Goal: Task Accomplishment & Management: Use online tool/utility

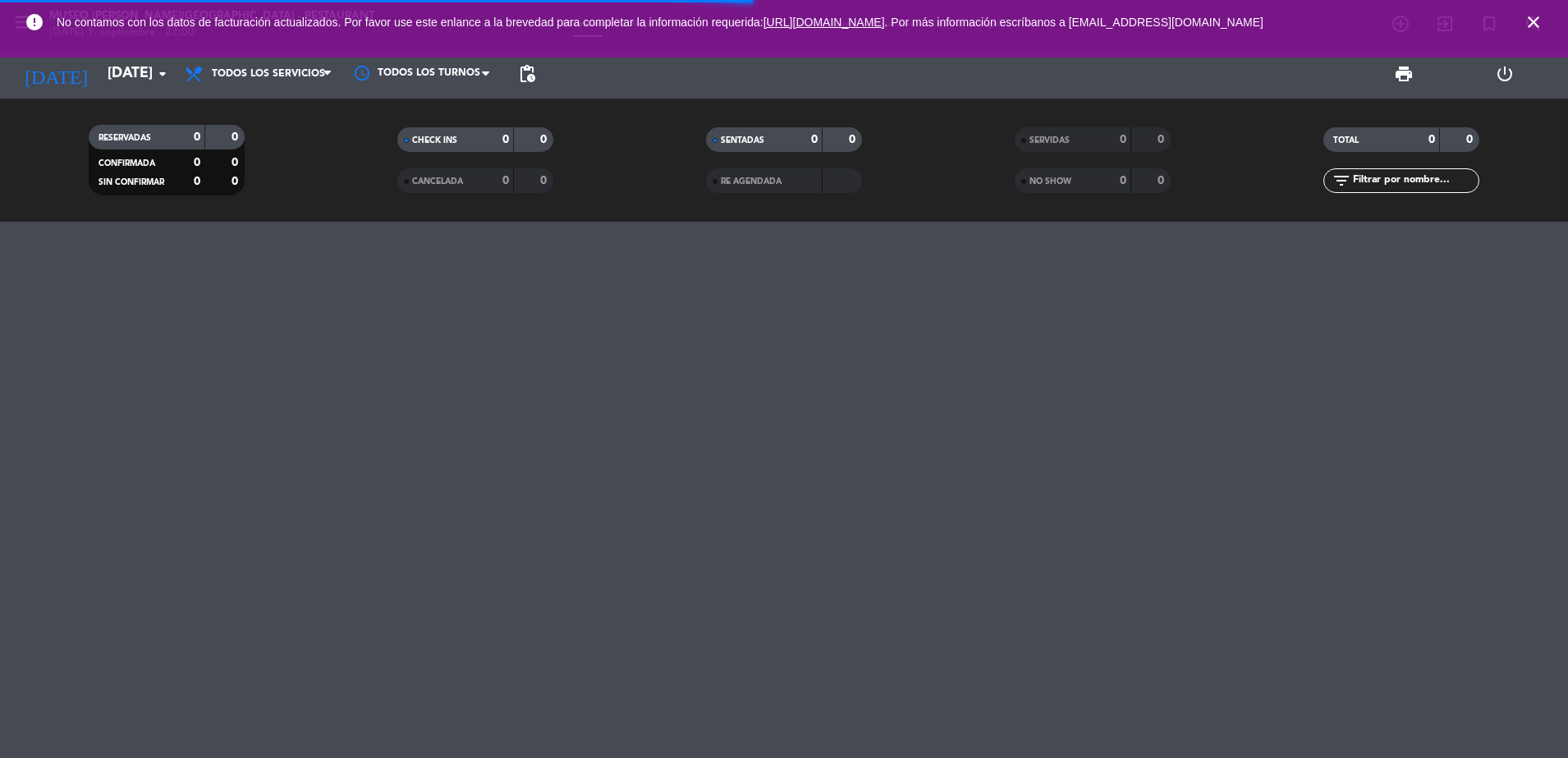
click at [1537, 22] on icon "close" at bounding box center [1533, 22] width 20 height 20
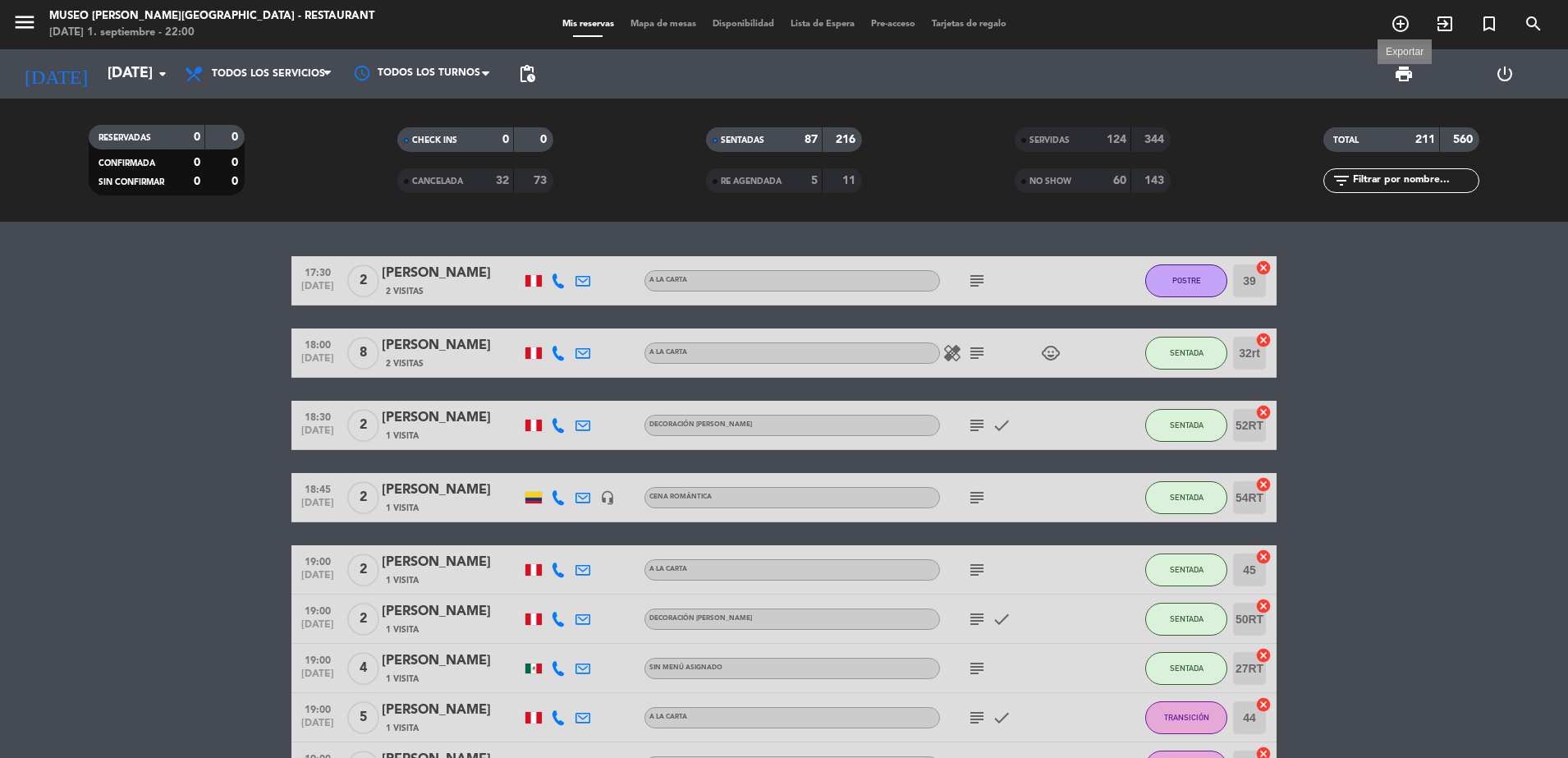
click at [1400, 75] on span "print" at bounding box center [1404, 74] width 20 height 20
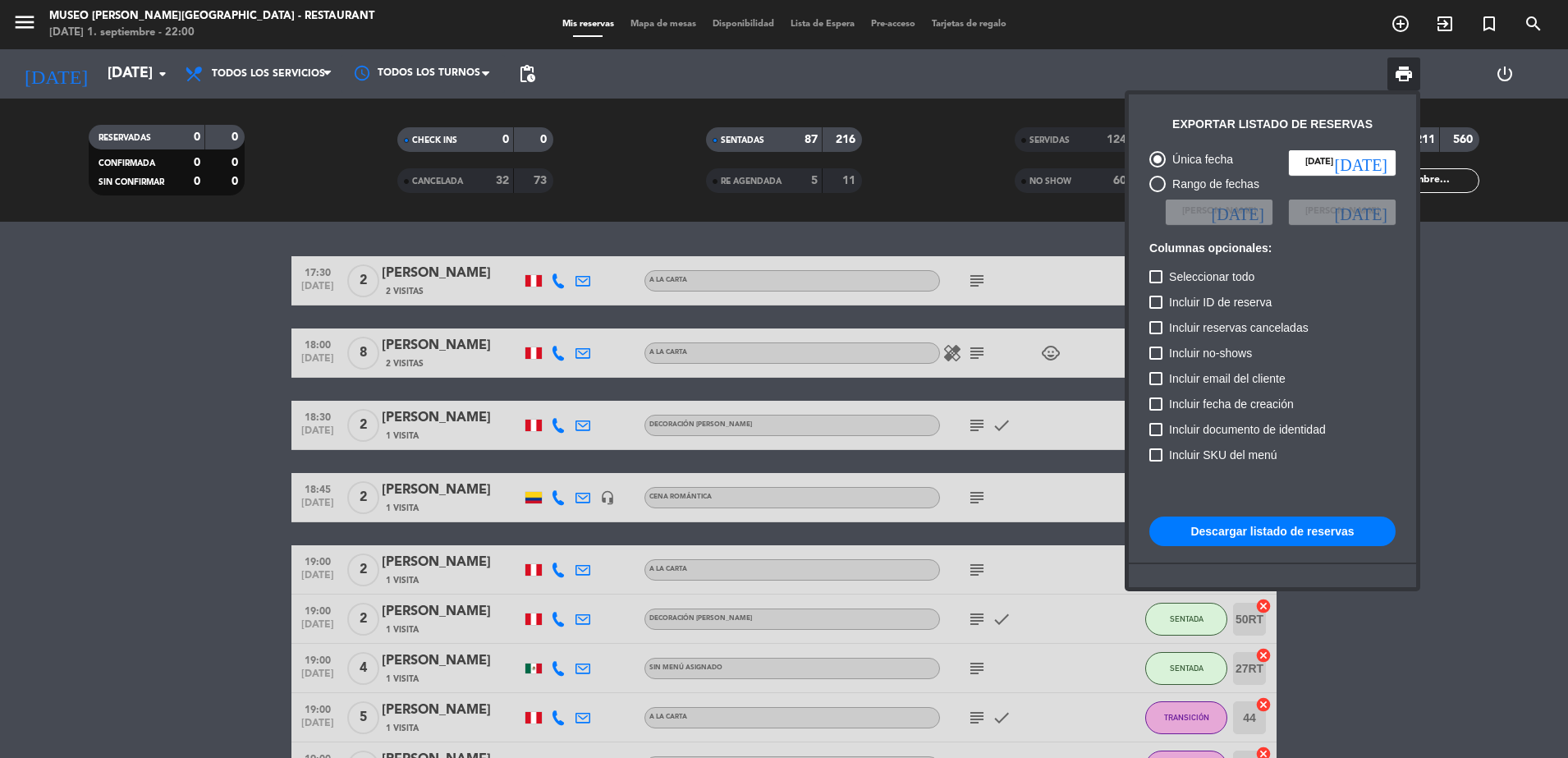
click at [1191, 331] on span "Incluir reservas canceladas" at bounding box center [1238, 328] width 139 height 20
click at [1156, 334] on input "Incluir reservas canceladas" at bounding box center [1155, 334] width 1 height 1
checkbox input "true"
click at [1193, 350] on span "Incluir no-shows" at bounding box center [1210, 353] width 83 height 20
click at [1156, 360] on input "Incluir no-shows" at bounding box center [1155, 360] width 1 height 1
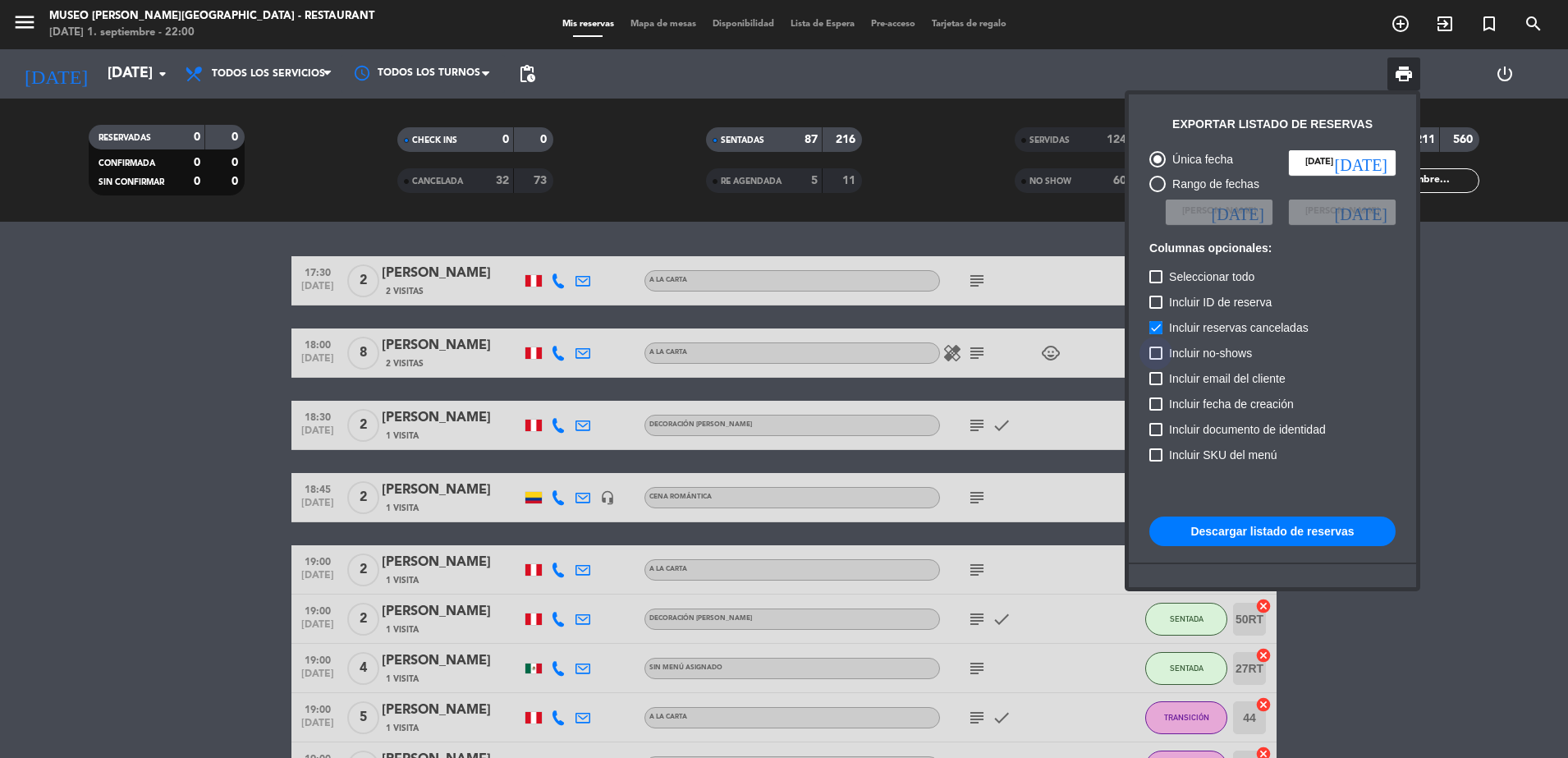
checkbox input "true"
click at [1239, 533] on button "Descargar listado de reservas" at bounding box center [1272, 531] width 246 height 30
